Goal: Check status

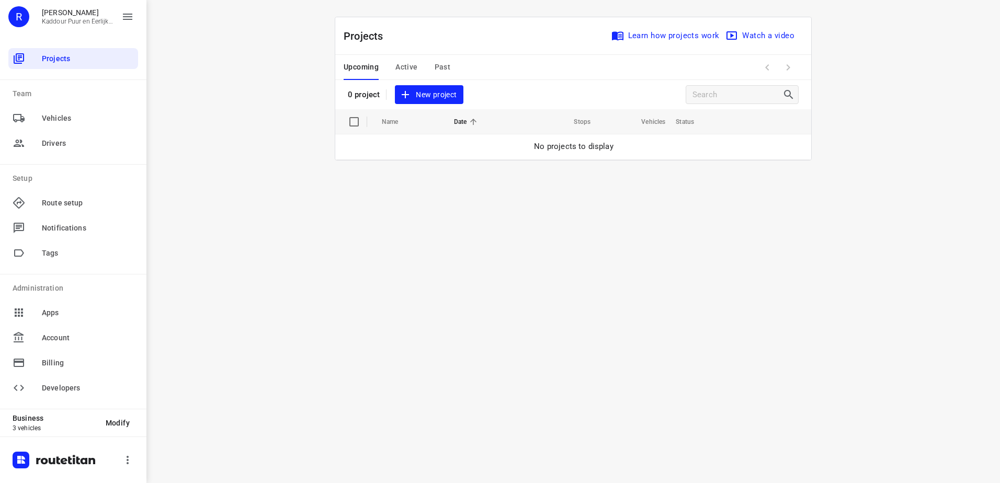
click at [401, 55] on button "Active" at bounding box center [406, 67] width 22 height 25
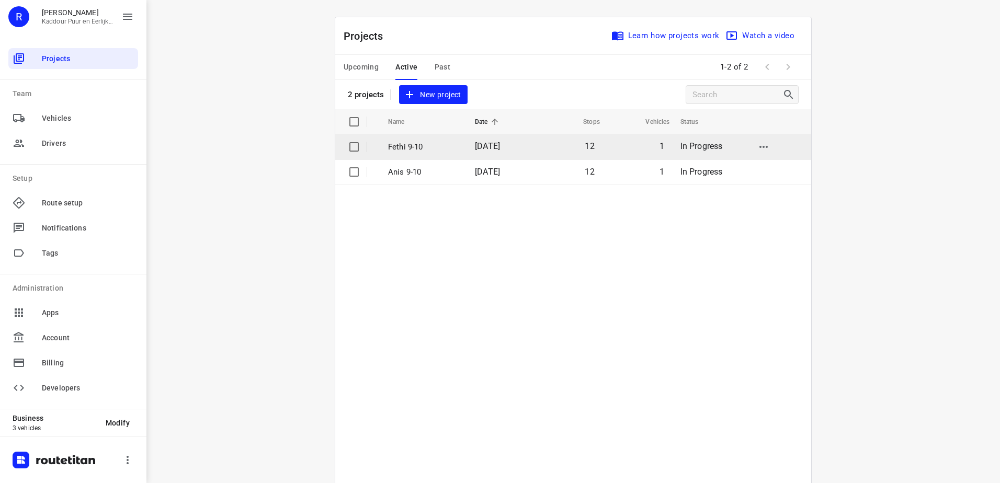
click at [433, 145] on p "Fethi 9-10" at bounding box center [423, 147] width 71 height 12
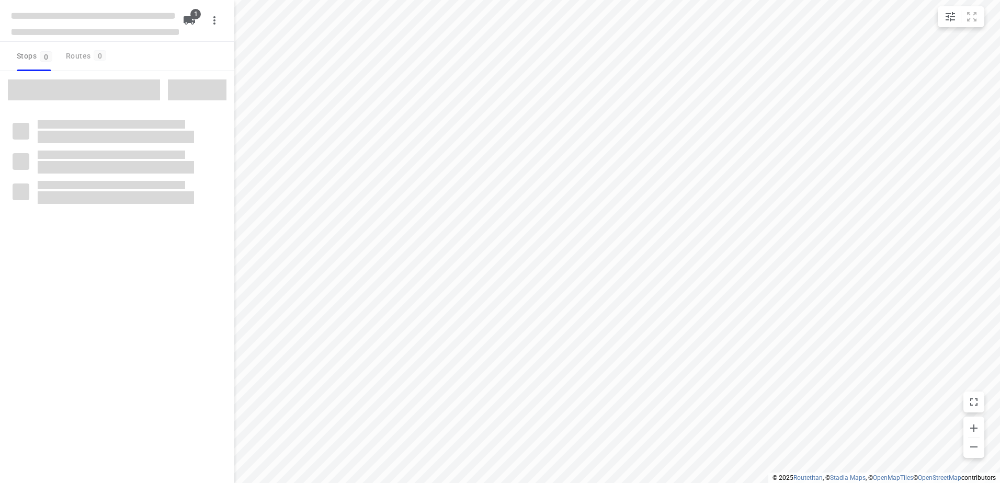
type input "distance"
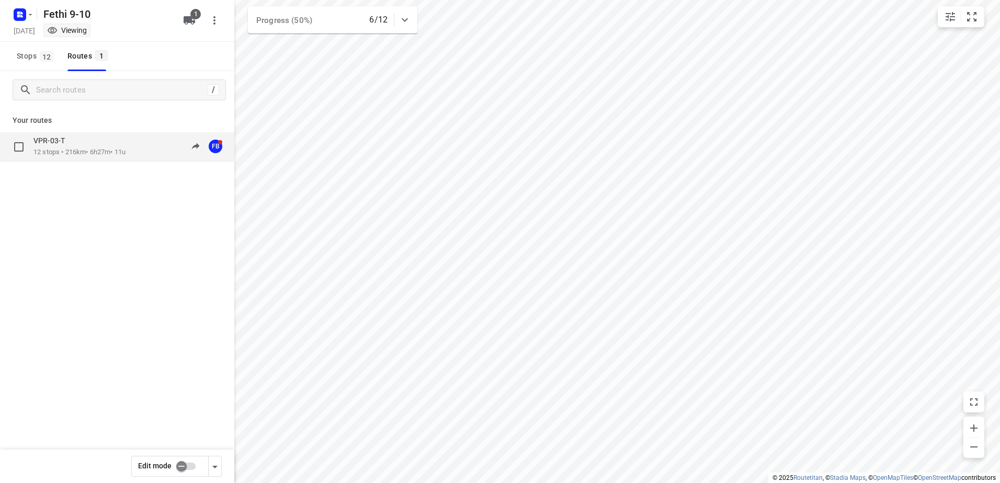
click at [72, 143] on div "VPR-03-T" at bounding box center [79, 142] width 92 height 12
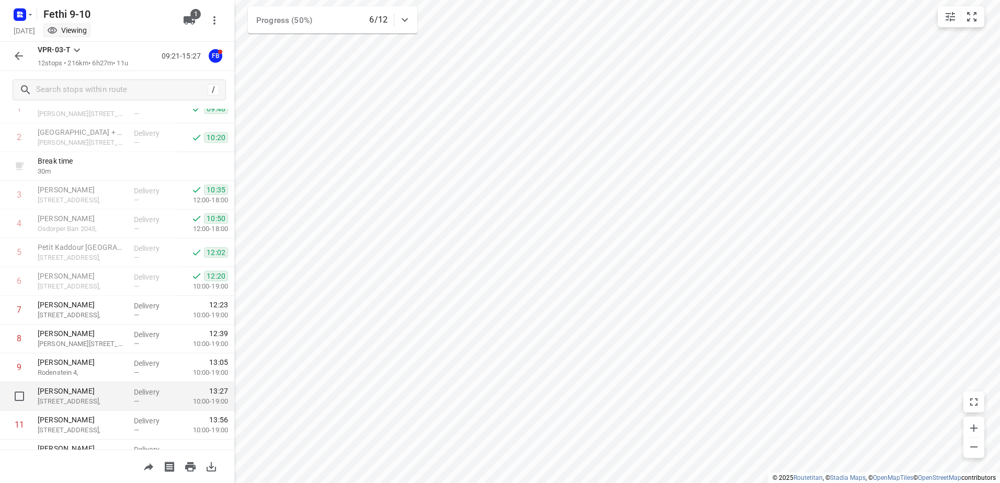
scroll to position [114, 0]
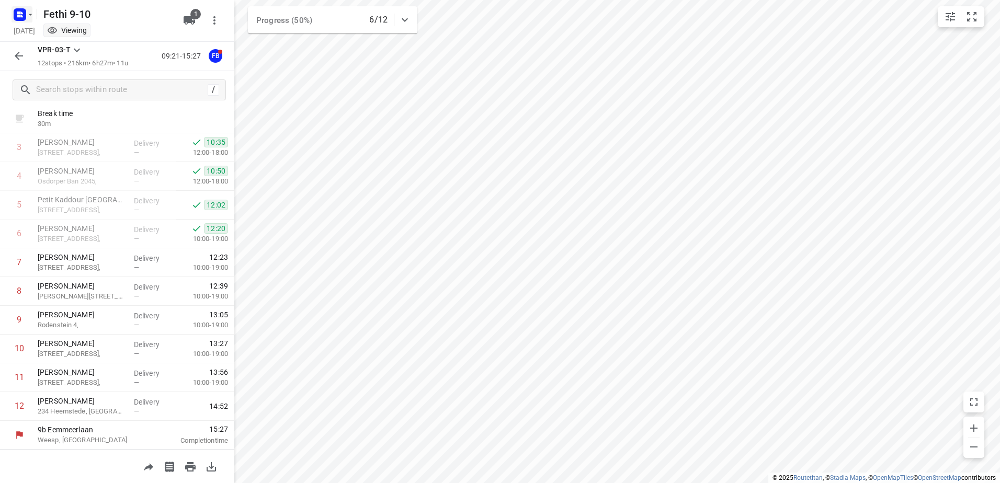
click at [22, 14] on icon "button" at bounding box center [21, 13] width 3 height 3
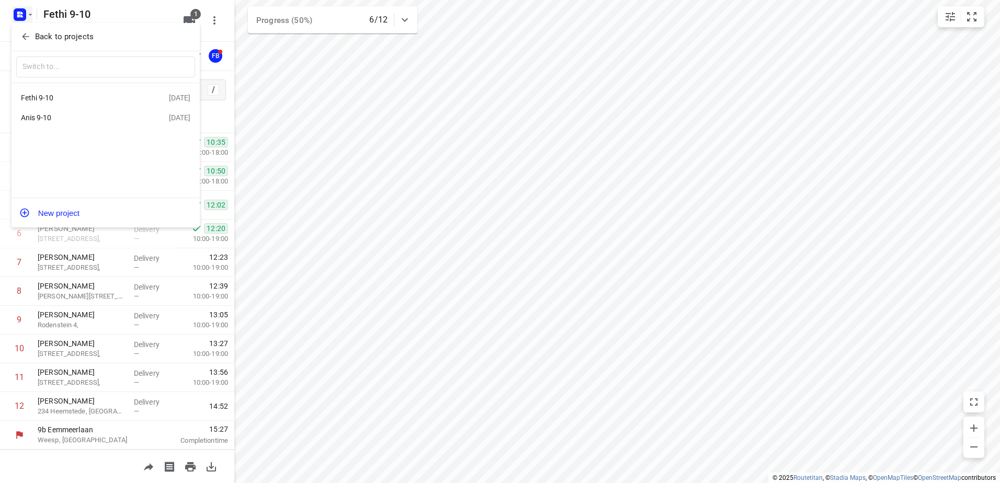
click at [86, 35] on p "Back to projects" at bounding box center [64, 37] width 59 height 12
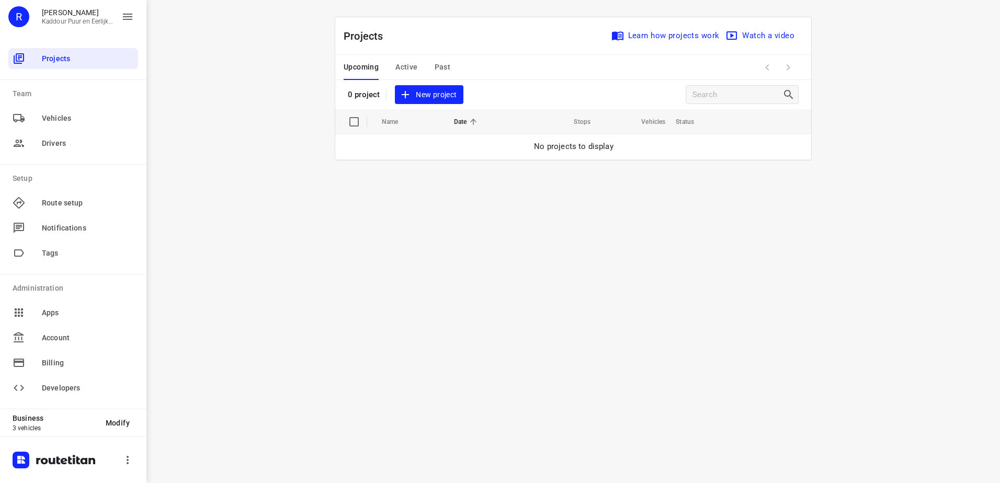
click at [415, 64] on span "Active" at bounding box center [406, 67] width 22 height 13
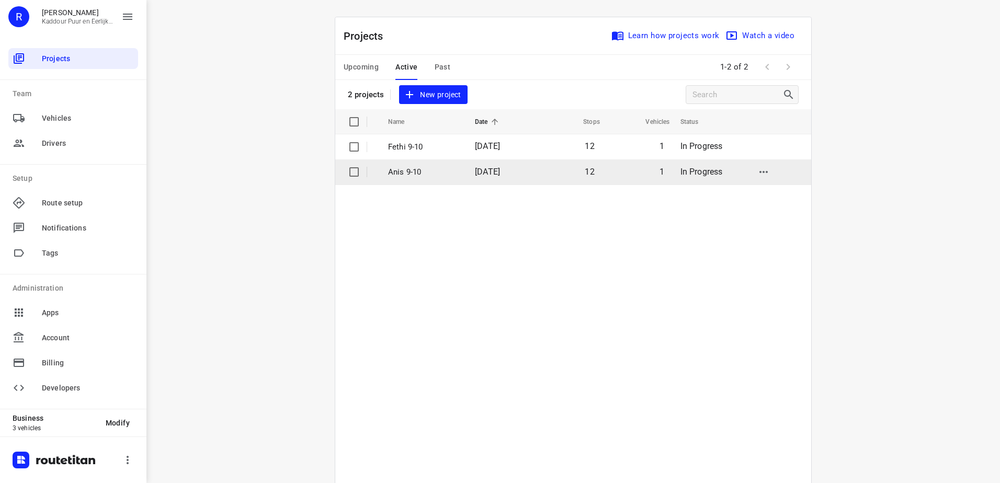
click at [423, 173] on p "Anis 9-10" at bounding box center [423, 172] width 71 height 12
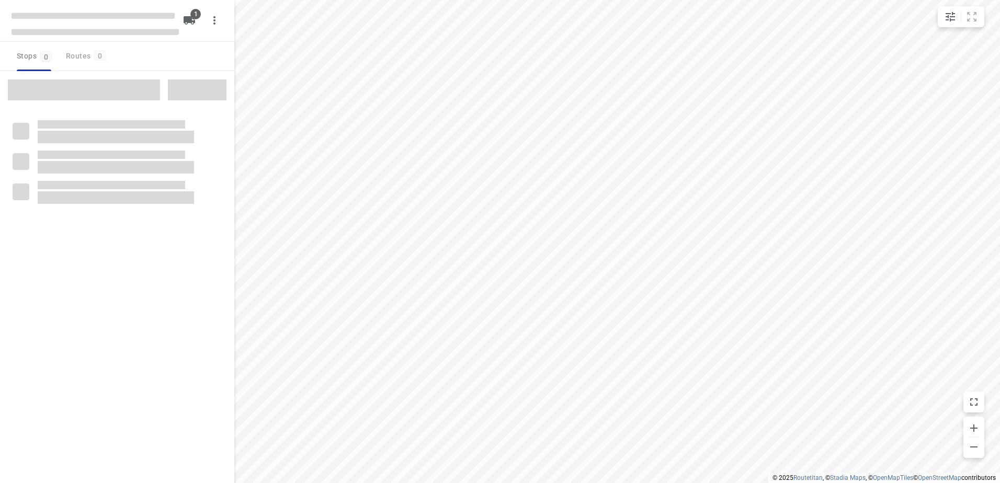
type input "distance"
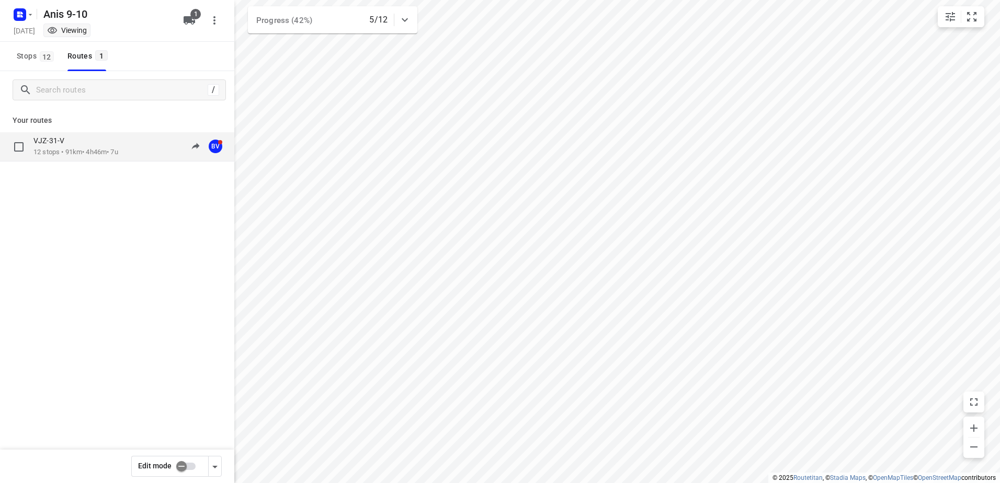
click at [84, 141] on div "VJZ-31-V" at bounding box center [75, 142] width 85 height 12
